Goal: Task Accomplishment & Management: Manage account settings

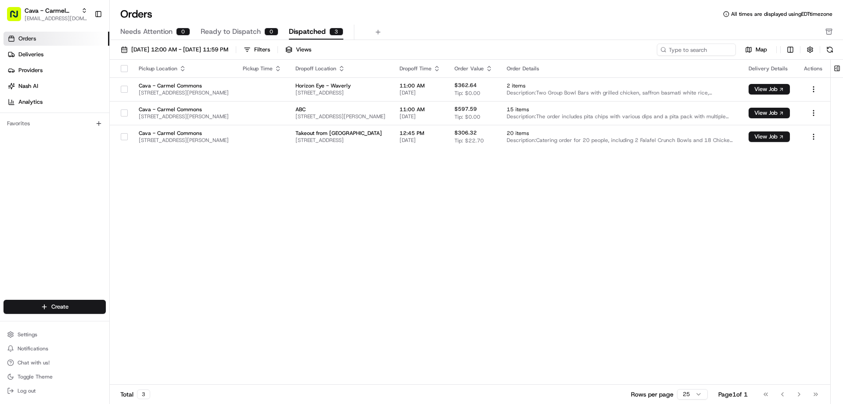
click at [125, 71] on button "button" at bounding box center [124, 68] width 7 height 7
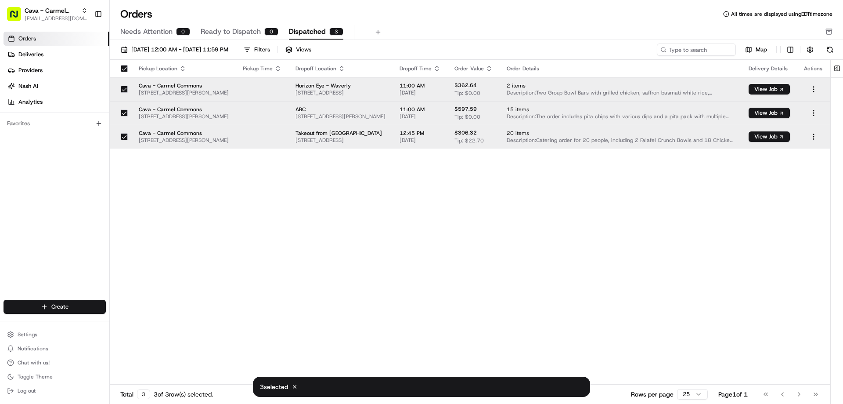
click at [288, 273] on div "Pickup Location Pickup Time Dropoff Location Dropoff Time Order Value Order Det…" at bounding box center [470, 222] width 721 height 325
click at [218, 39] on button "Ready to Dispatch 0" at bounding box center [240, 32] width 78 height 15
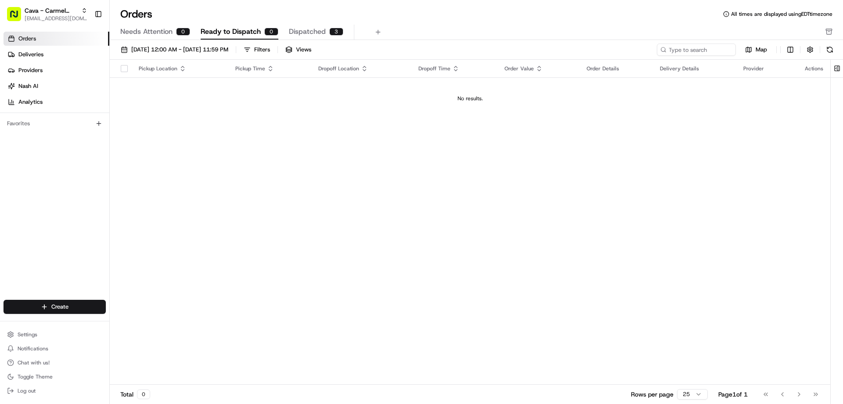
click at [159, 33] on span "Needs Attention" at bounding box center [146, 31] width 52 height 11
click at [228, 34] on span "Ready to Dispatch" at bounding box center [231, 31] width 60 height 11
click at [830, 30] on rect "button" at bounding box center [829, 29] width 6 height 1
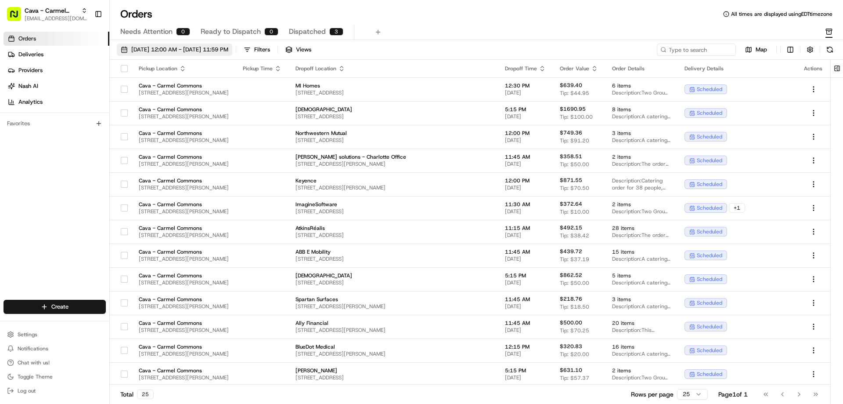
click at [191, 51] on span "[DATE] 12:00 AM - [DATE] 11:59 PM" at bounding box center [179, 50] width 97 height 8
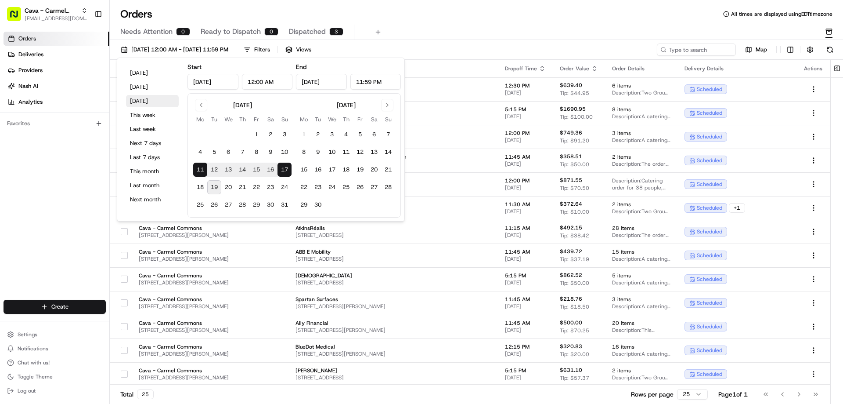
click at [143, 99] on button "[DATE]" at bounding box center [152, 101] width 53 height 12
type input "[DATE]"
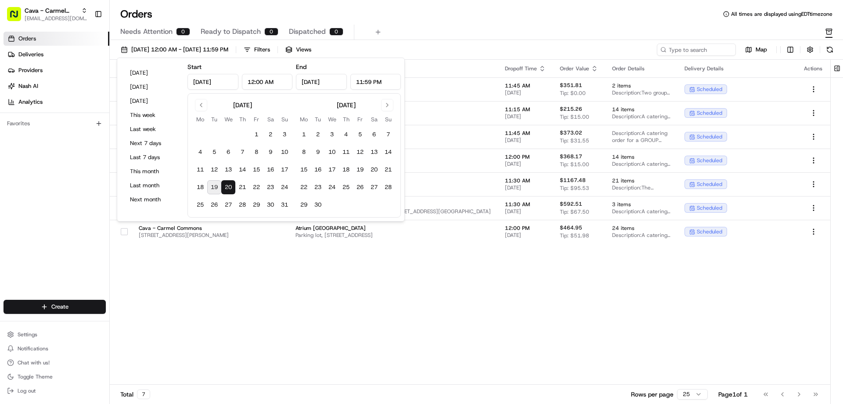
click at [338, 311] on div "Pickup Location Pickup Time Dropoff Location Dropoff Time Order Value Order Det…" at bounding box center [470, 222] width 721 height 325
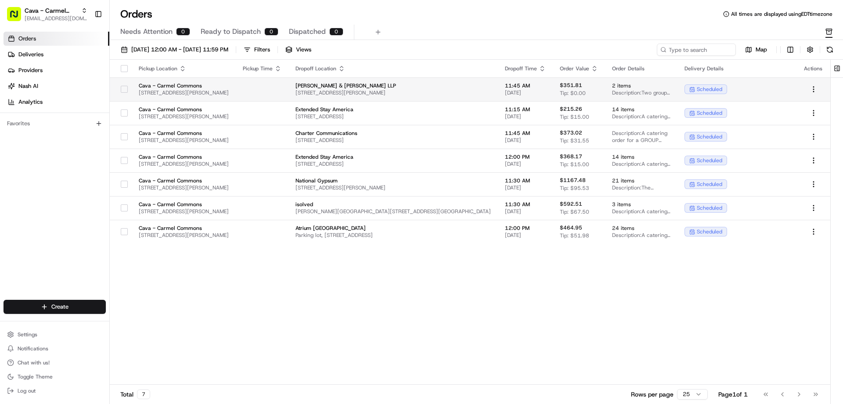
click at [121, 90] on button "button" at bounding box center [124, 89] width 7 height 7
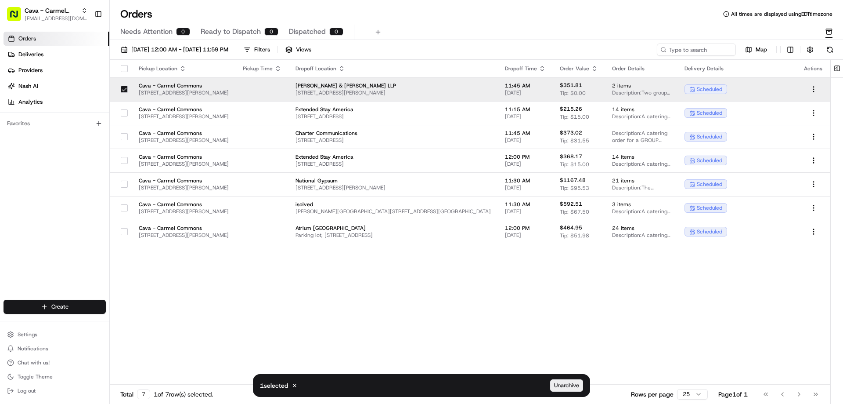
click at [563, 383] on span "Unarchive" at bounding box center [566, 385] width 25 height 8
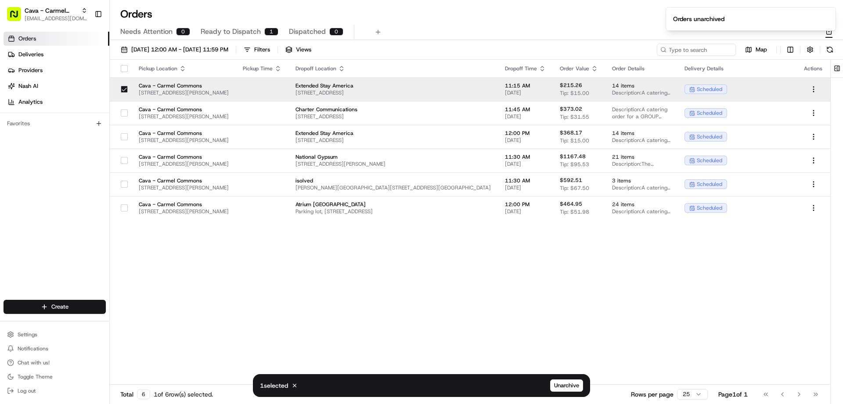
click at [509, 22] on div "Orders All times are displayed using EDT timezone Needs Attention 0 Ready to Di…" at bounding box center [477, 23] width 734 height 33
